Goal: Find specific page/section: Find specific page/section

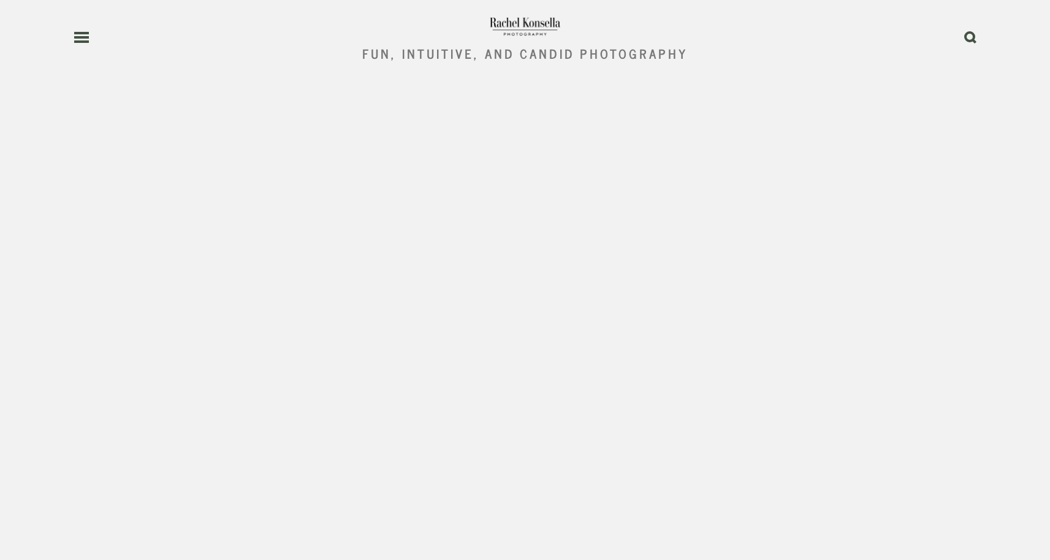
click at [78, 40] on icon at bounding box center [82, 37] width 16 height 11
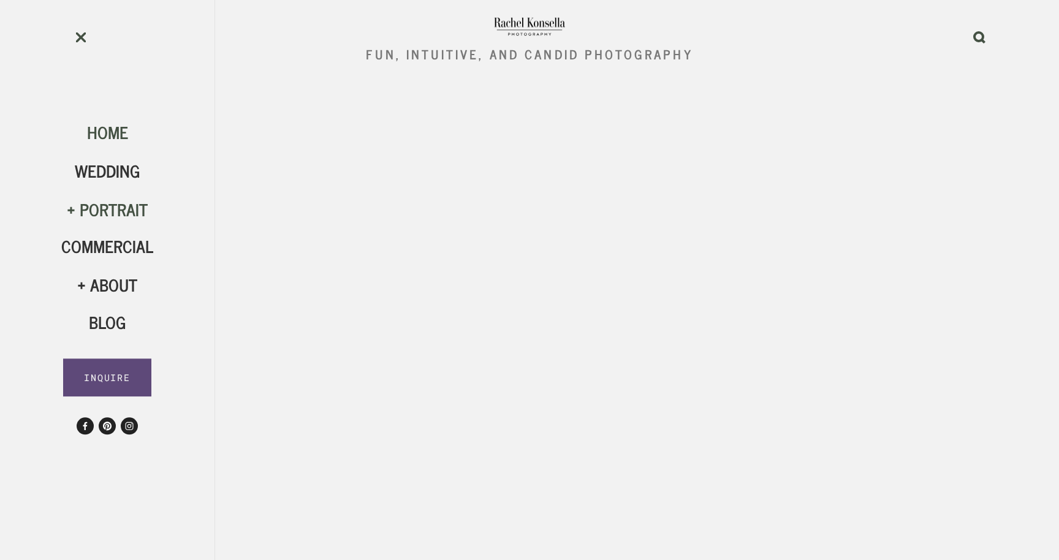
click at [100, 213] on div "Portrait" at bounding box center [107, 209] width 92 height 21
click at [108, 255] on span "Engagement" at bounding box center [115, 248] width 97 height 27
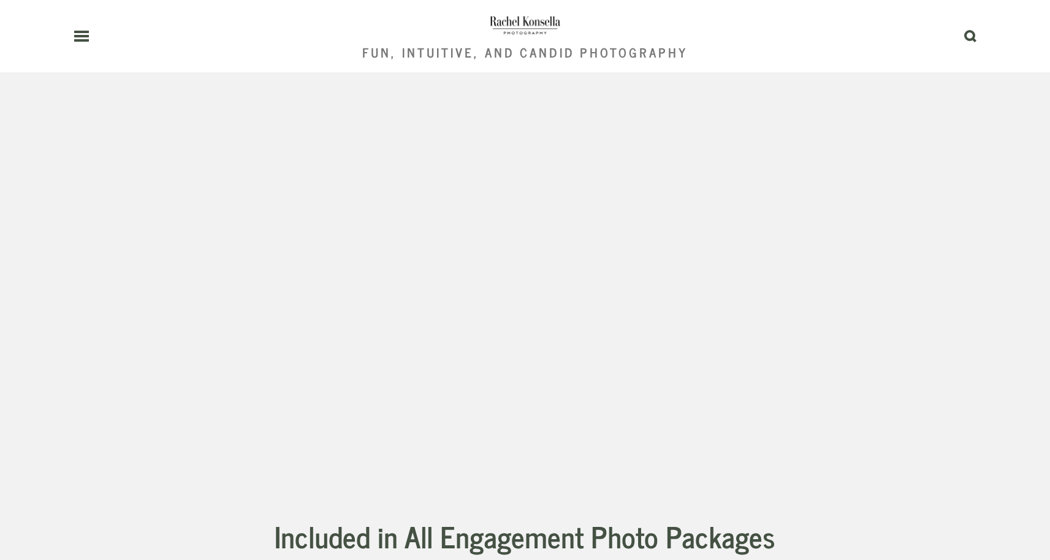
scroll to position [3014, 0]
